Goal: Task Accomplishment & Management: Manage account settings

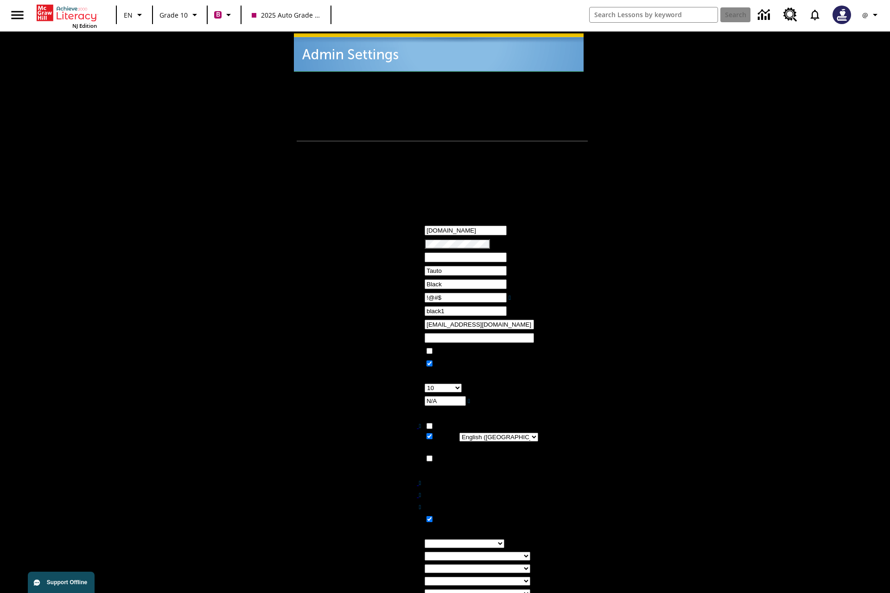
type input "!@#$"
click at [872, 15] on icon "Profile/Settings" at bounding box center [875, 14] width 11 height 11
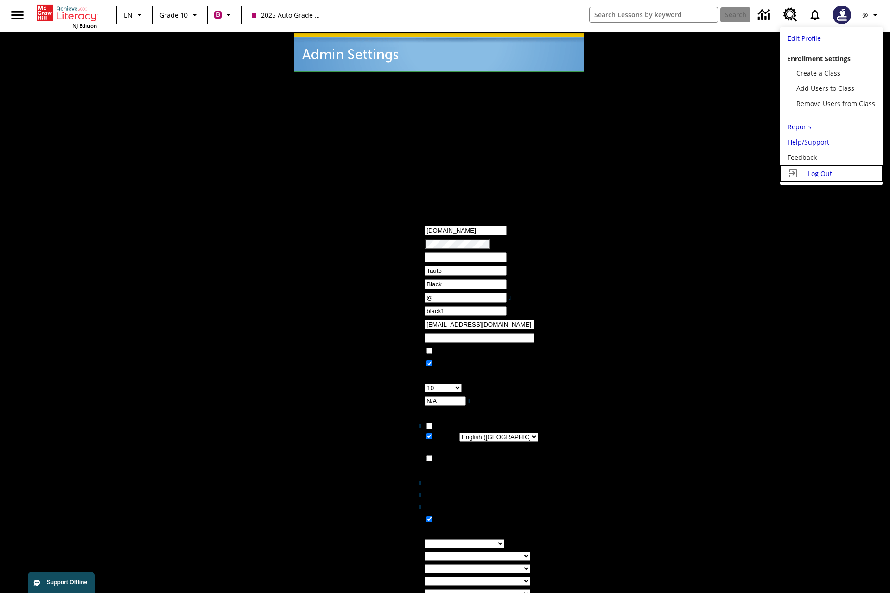
click at [831, 173] on span "Log Out" at bounding box center [820, 173] width 24 height 9
